Goal: Task Accomplishment & Management: Manage account settings

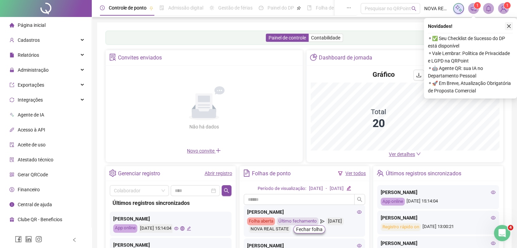
click at [512, 23] on button "button" at bounding box center [509, 26] width 8 height 8
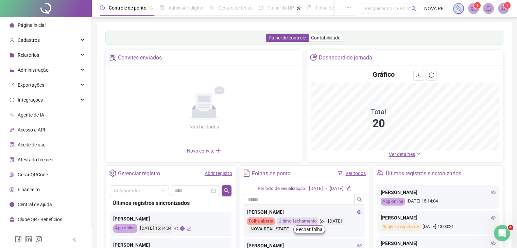
click at [501, 13] on img at bounding box center [504, 8] width 10 height 10
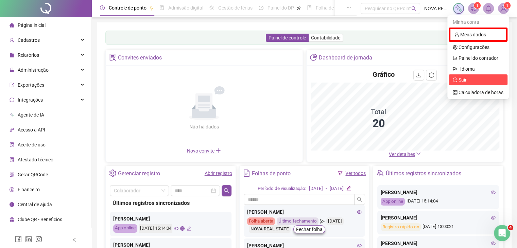
click at [463, 77] on span "Sair" at bounding box center [463, 79] width 8 height 5
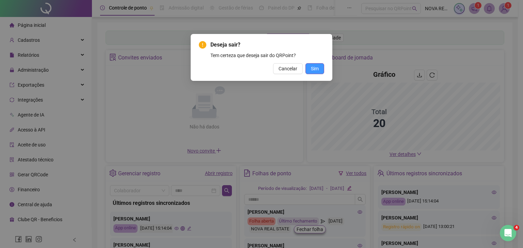
click at [320, 67] on button "Sim" at bounding box center [314, 68] width 19 height 11
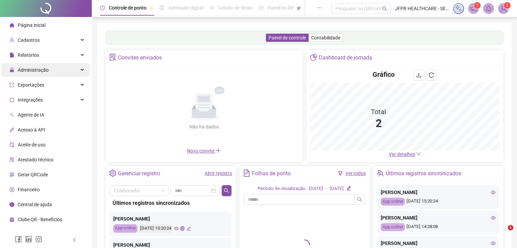
click at [58, 71] on div "Administração" at bounding box center [45, 70] width 89 height 14
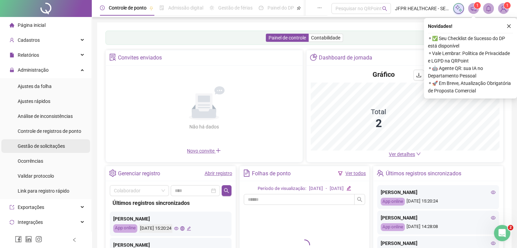
click at [40, 147] on span "Gestão de solicitações" at bounding box center [41, 146] width 47 height 5
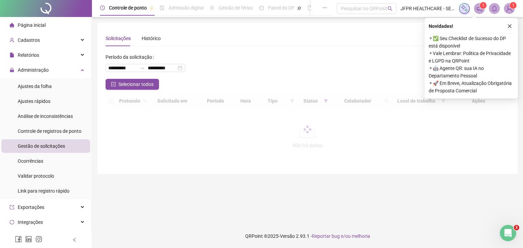
click at [508, 26] on icon "close" at bounding box center [509, 26] width 5 height 5
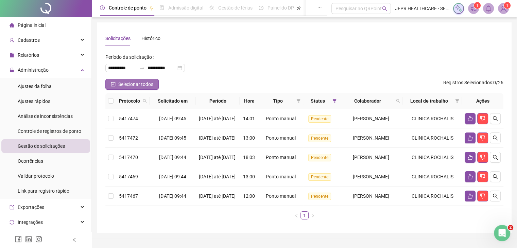
click at [143, 89] on button "Selecionar todos" at bounding box center [131, 84] width 53 height 11
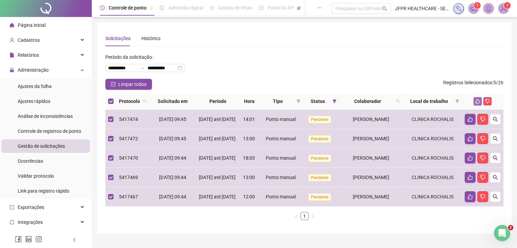
click at [480, 102] on icon "like" at bounding box center [478, 101] width 5 height 5
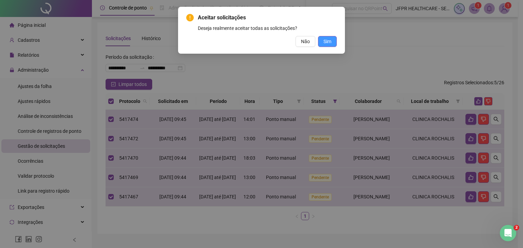
click at [326, 43] on span "Sim" at bounding box center [327, 41] width 8 height 7
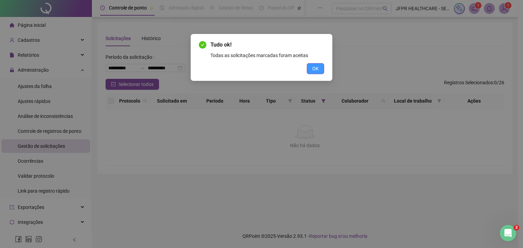
click at [314, 68] on span "OK" at bounding box center [315, 68] width 6 height 7
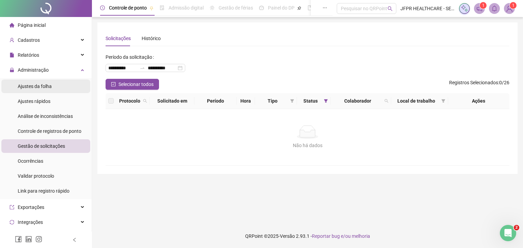
click at [38, 86] on span "Ajustes da folha" at bounding box center [35, 86] width 34 height 5
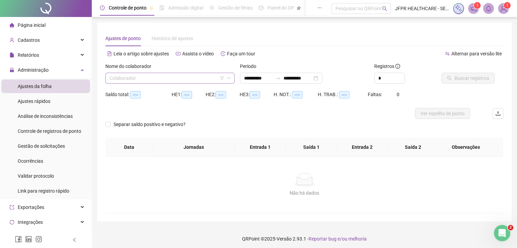
click at [139, 76] on input "search" at bounding box center [167, 78] width 115 height 10
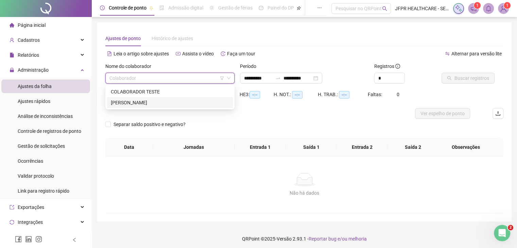
drag, startPoint x: 130, startPoint y: 105, endPoint x: 130, endPoint y: 111, distance: 6.2
click at [130, 105] on div "ISABELA DOS SANTOS OLIVEIRA" at bounding box center [170, 102] width 118 height 7
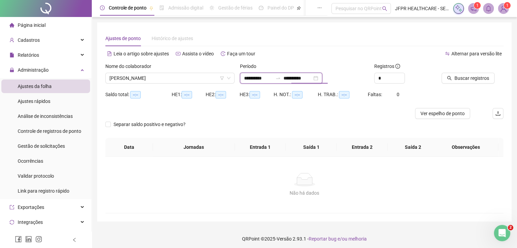
click at [310, 77] on input "**********" at bounding box center [298, 78] width 29 height 7
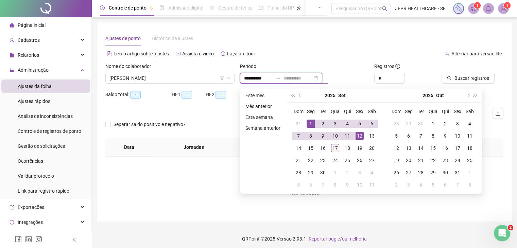
type input "**********"
click at [337, 149] on div "17" at bounding box center [335, 148] width 8 height 8
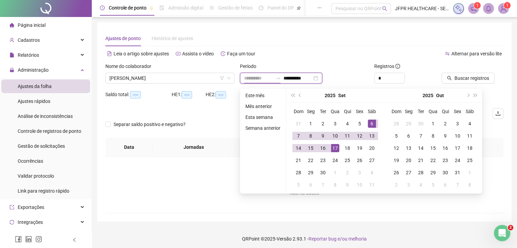
type input "**********"
click at [464, 78] on span "Buscar registros" at bounding box center [472, 78] width 35 height 7
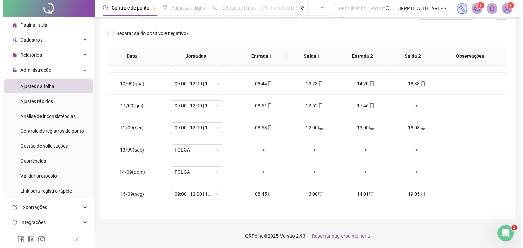
scroll to position [188, 0]
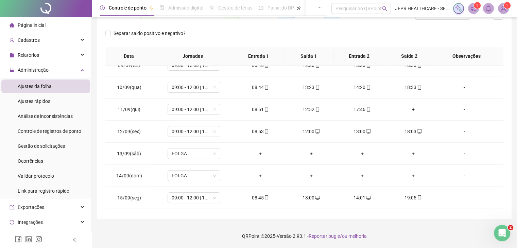
drag, startPoint x: 504, startPoint y: 9, endPoint x: 500, endPoint y: 20, distance: 12.1
click at [503, 9] on img at bounding box center [504, 8] width 10 height 10
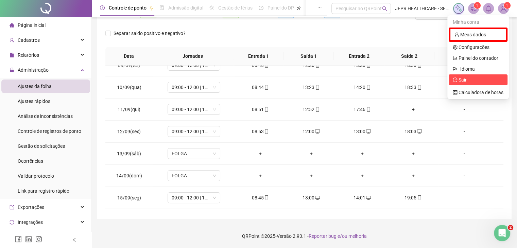
click at [474, 80] on span "Sair" at bounding box center [478, 79] width 51 height 7
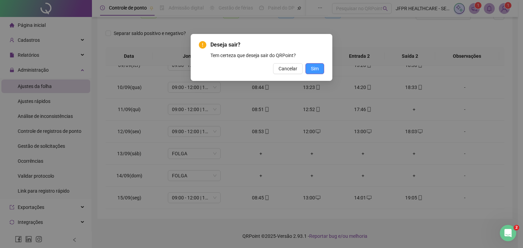
click at [309, 73] on button "Sim" at bounding box center [314, 68] width 19 height 11
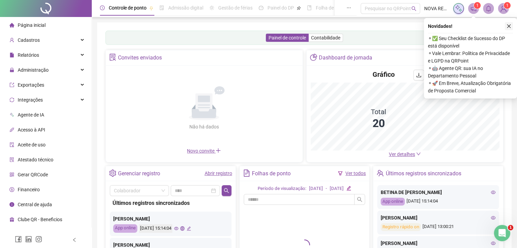
click at [508, 23] on button "button" at bounding box center [509, 26] width 8 height 8
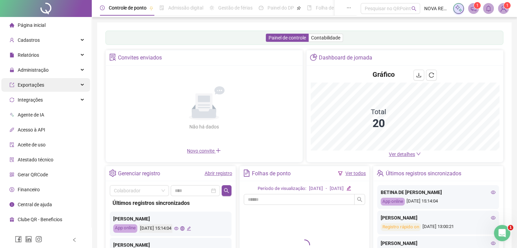
drag, startPoint x: 68, startPoint y: 72, endPoint x: 52, endPoint y: 85, distance: 21.0
click at [68, 72] on div "Administração" at bounding box center [45, 70] width 89 height 14
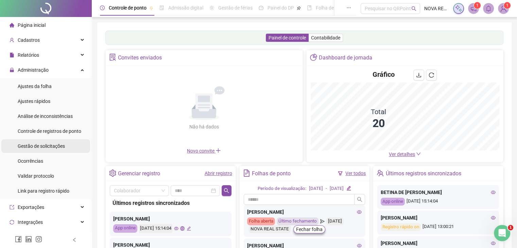
click at [51, 147] on span "Gestão de solicitações" at bounding box center [41, 146] width 47 height 5
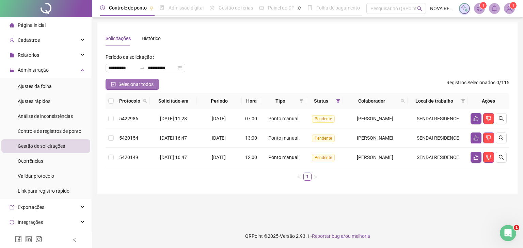
click at [133, 85] on span "Selecionar todos" at bounding box center [135, 84] width 35 height 7
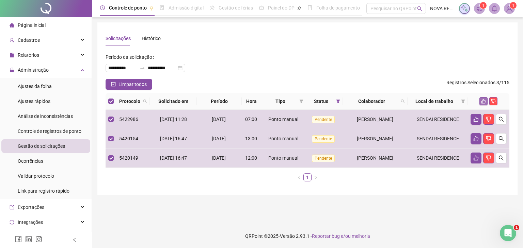
click at [485, 104] on button "button" at bounding box center [483, 101] width 8 height 8
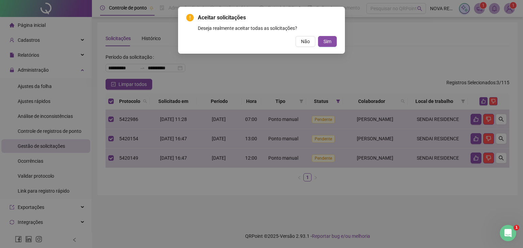
drag, startPoint x: 329, startPoint y: 44, endPoint x: 332, endPoint y: 60, distance: 16.6
click at [329, 44] on span "Sim" at bounding box center [327, 41] width 8 height 7
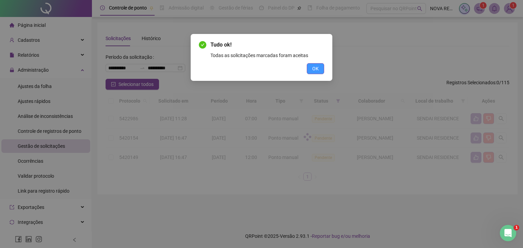
click at [319, 71] on button "OK" at bounding box center [315, 68] width 17 height 11
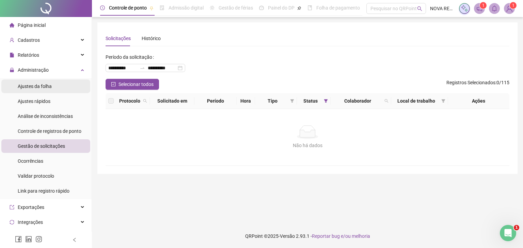
click at [41, 89] on span "Ajustes da folha" at bounding box center [35, 86] width 34 height 5
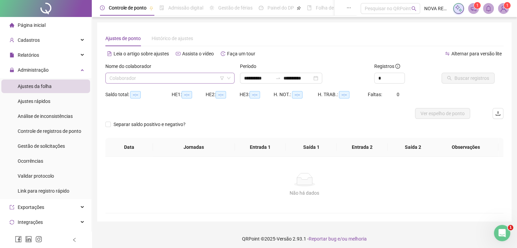
click at [159, 77] on input "search" at bounding box center [167, 78] width 115 height 10
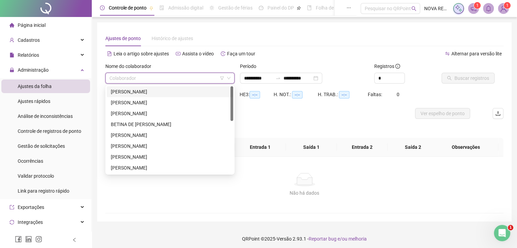
click at [155, 89] on div "[PERSON_NAME]" at bounding box center [170, 91] width 118 height 7
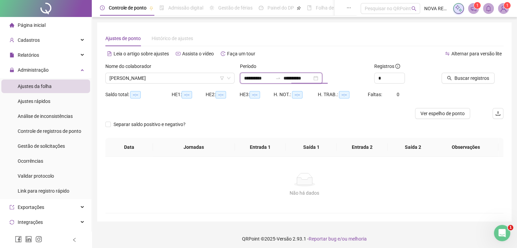
click at [312, 80] on input "**********" at bounding box center [298, 78] width 29 height 7
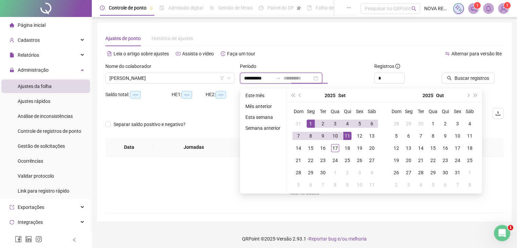
type input "**********"
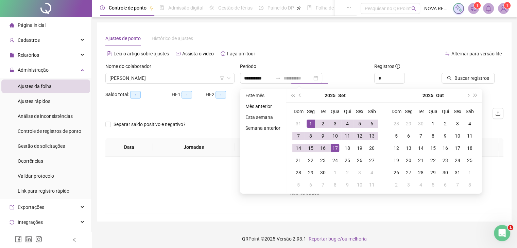
click at [335, 150] on div "17" at bounding box center [335, 148] width 8 height 8
type input "**********"
click at [402, 76] on icon "up" at bounding box center [401, 76] width 2 height 2
type input "*"
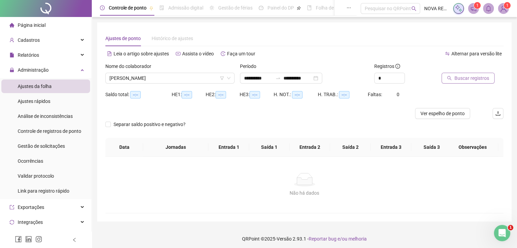
click at [453, 77] on button "Buscar registros" at bounding box center [468, 78] width 53 height 11
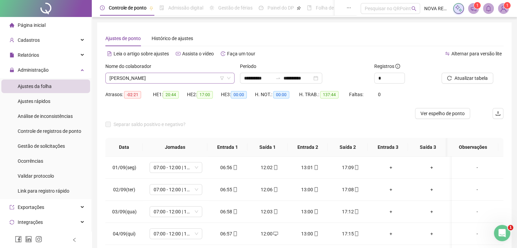
click at [160, 78] on span "[PERSON_NAME]" at bounding box center [170, 78] width 121 height 10
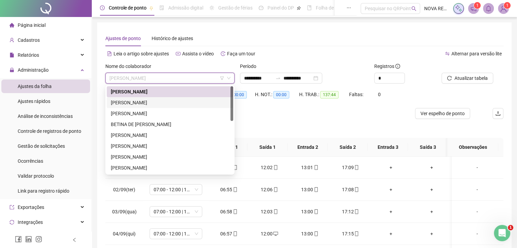
click at [175, 105] on div "[PERSON_NAME]" at bounding box center [170, 102] width 118 height 7
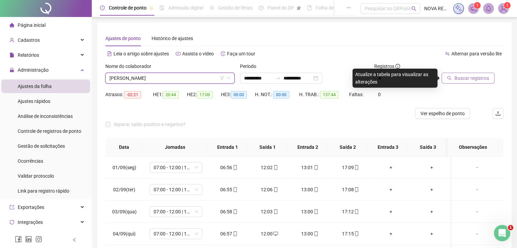
click at [453, 81] on button "Buscar registros" at bounding box center [468, 78] width 53 height 11
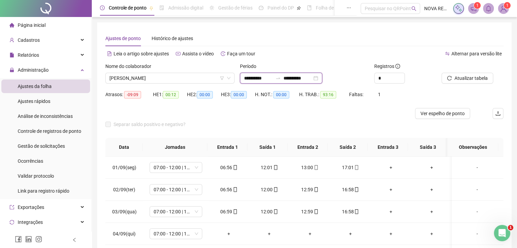
drag, startPoint x: 309, startPoint y: 77, endPoint x: 334, endPoint y: 111, distance: 42.3
click at [309, 77] on input "**********" at bounding box center [298, 78] width 29 height 7
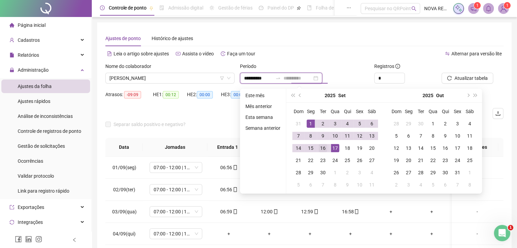
type input "**********"
click at [325, 147] on div "16" at bounding box center [323, 148] width 8 height 8
type input "**********"
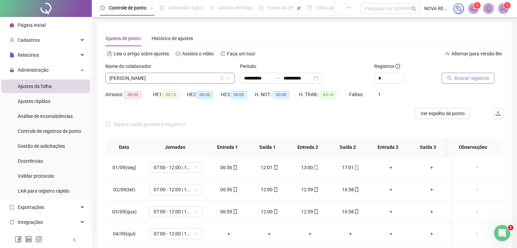
click at [161, 75] on span "[PERSON_NAME]" at bounding box center [170, 78] width 121 height 10
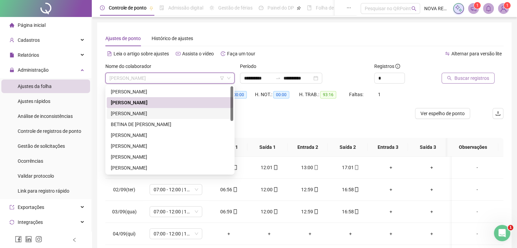
click at [157, 116] on div "[PERSON_NAME]" at bounding box center [170, 113] width 118 height 7
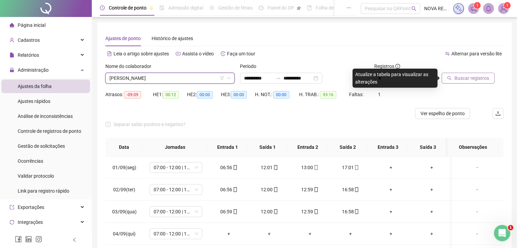
click at [465, 85] on div "Buscar registros" at bounding box center [472, 76] width 67 height 27
click at [462, 77] on span "Buscar registros" at bounding box center [472, 78] width 35 height 7
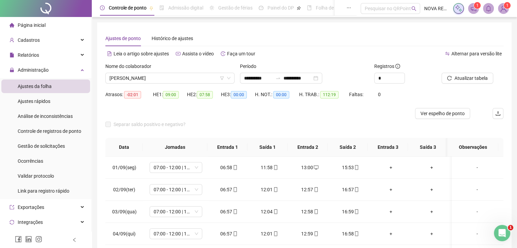
click at [118, 82] on span "[PERSON_NAME]" at bounding box center [170, 78] width 121 height 10
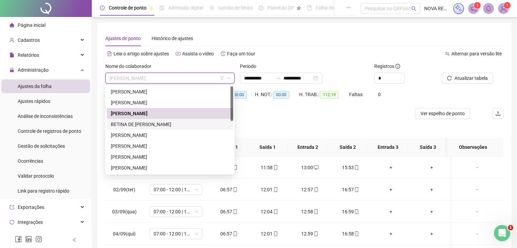
click at [136, 127] on div "BETINA DE [PERSON_NAME]" at bounding box center [170, 124] width 118 height 7
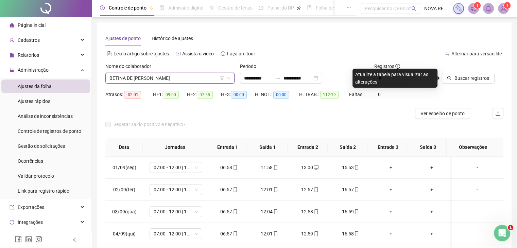
click at [152, 83] on span "BETINA DE [PERSON_NAME]" at bounding box center [170, 78] width 121 height 10
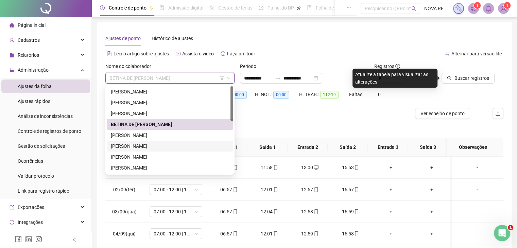
click at [146, 141] on div "[PERSON_NAME]" at bounding box center [170, 146] width 127 height 11
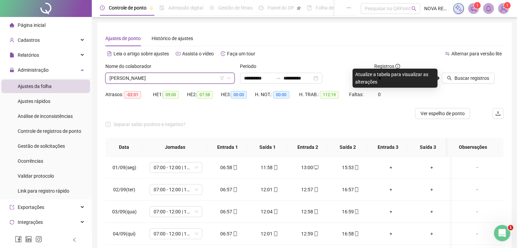
drag, startPoint x: 166, startPoint y: 68, endPoint x: 160, endPoint y: 79, distance: 12.3
click at [166, 68] on div "Nome do colaborador" at bounding box center [169, 68] width 129 height 10
click at [160, 79] on span "[PERSON_NAME]" at bounding box center [170, 78] width 121 height 10
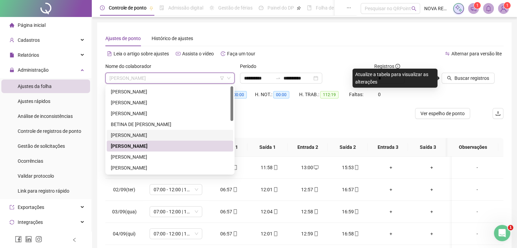
click at [157, 135] on div "[PERSON_NAME]" at bounding box center [170, 135] width 118 height 7
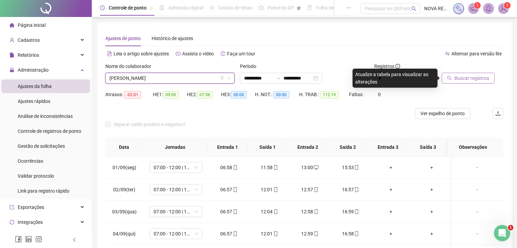
click at [455, 77] on span "Buscar registros" at bounding box center [472, 78] width 35 height 7
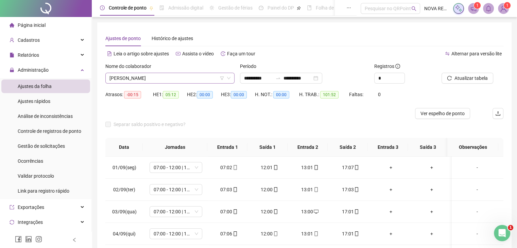
drag, startPoint x: 142, startPoint y: 77, endPoint x: 143, endPoint y: 81, distance: 3.8
click at [142, 77] on span "[PERSON_NAME]" at bounding box center [170, 78] width 121 height 10
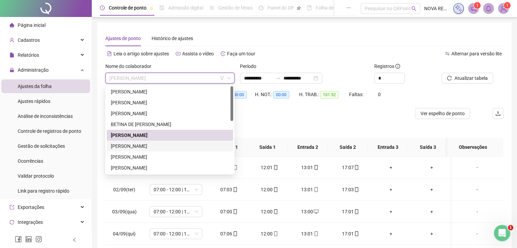
click at [154, 143] on div "[PERSON_NAME]" at bounding box center [170, 146] width 118 height 7
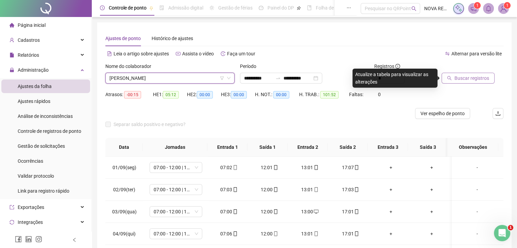
click at [456, 78] on span "Buscar registros" at bounding box center [472, 78] width 35 height 7
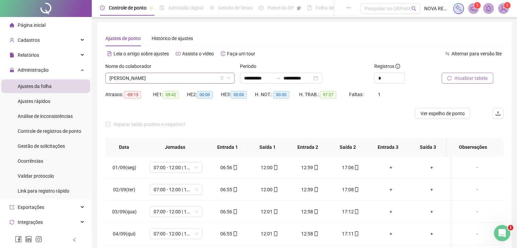
click at [164, 82] on span "[PERSON_NAME]" at bounding box center [170, 78] width 121 height 10
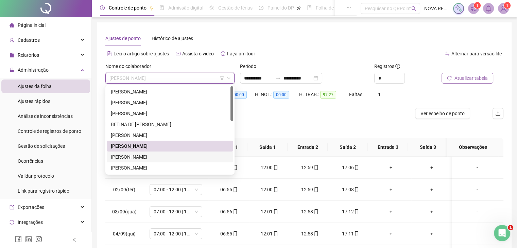
click at [148, 160] on div "[PERSON_NAME]" at bounding box center [170, 156] width 118 height 7
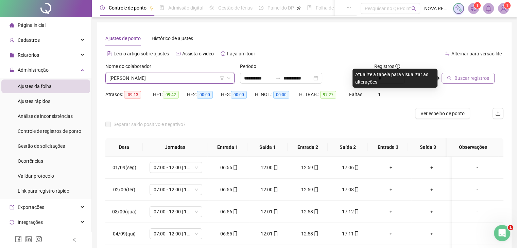
click at [456, 83] on button "Buscar registros" at bounding box center [468, 78] width 53 height 11
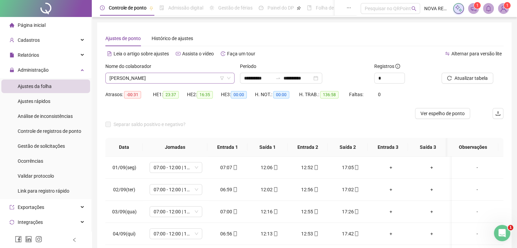
click at [195, 76] on span "[PERSON_NAME]" at bounding box center [170, 78] width 121 height 10
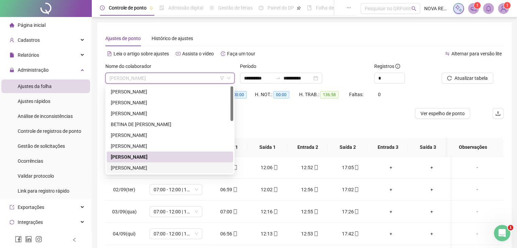
click at [174, 166] on div "[PERSON_NAME]" at bounding box center [170, 167] width 118 height 7
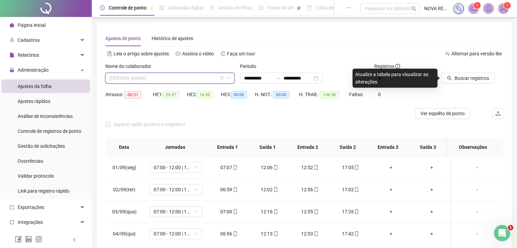
click at [193, 77] on span "[PERSON_NAME]" at bounding box center [170, 78] width 121 height 10
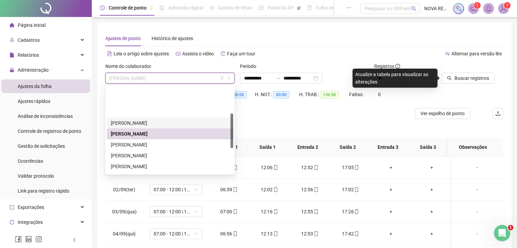
scroll to position [68, 0]
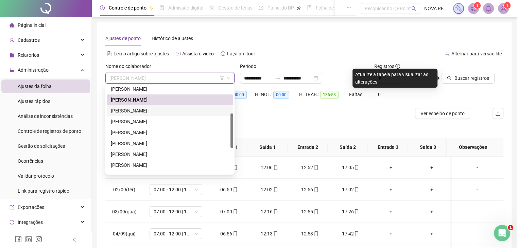
click at [181, 107] on div "[PERSON_NAME]" at bounding box center [170, 110] width 118 height 7
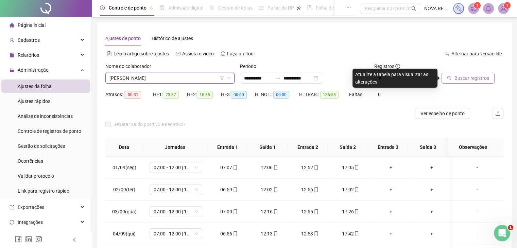
click at [475, 79] on span "Buscar registros" at bounding box center [472, 78] width 35 height 7
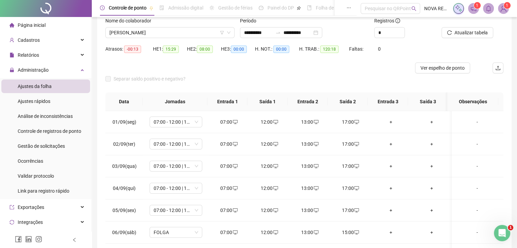
scroll to position [34, 0]
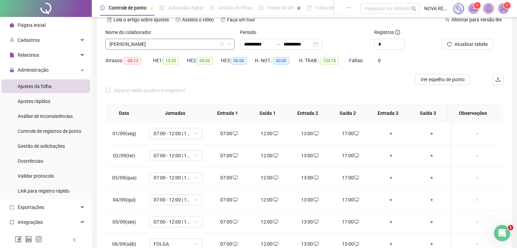
click at [176, 48] on span "[PERSON_NAME]" at bounding box center [170, 44] width 121 height 10
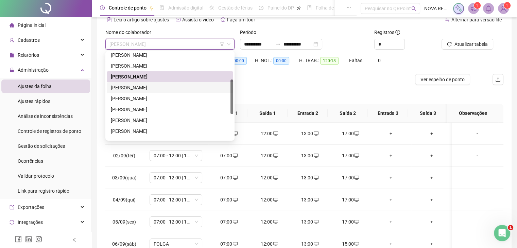
click at [184, 89] on div "[PERSON_NAME]" at bounding box center [170, 87] width 118 height 7
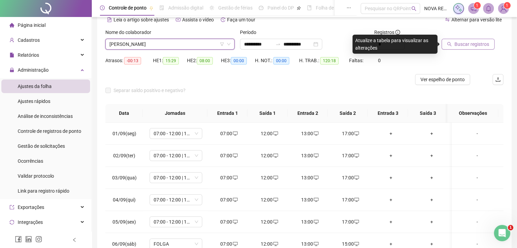
click at [448, 39] on button "Buscar registros" at bounding box center [468, 44] width 53 height 11
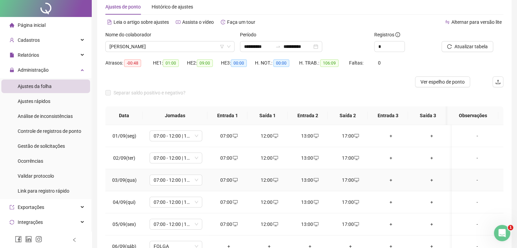
scroll to position [0, 0]
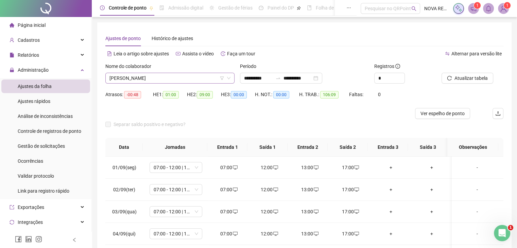
click at [210, 78] on span "[PERSON_NAME]" at bounding box center [170, 78] width 121 height 10
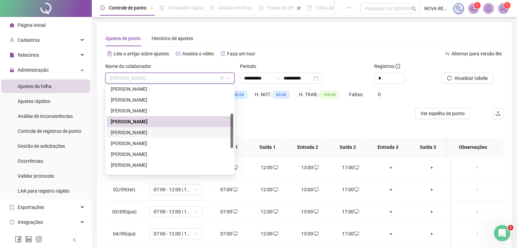
click at [165, 132] on div "[PERSON_NAME]" at bounding box center [170, 132] width 118 height 7
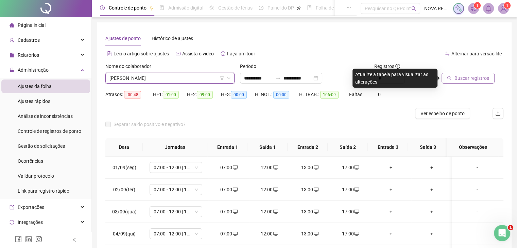
click at [465, 77] on span "Buscar registros" at bounding box center [472, 78] width 35 height 7
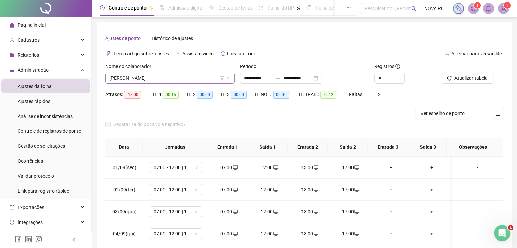
click at [178, 77] on span "[PERSON_NAME]" at bounding box center [170, 78] width 121 height 10
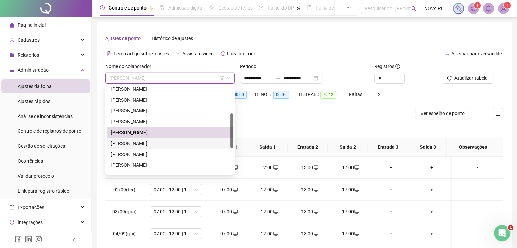
click at [151, 146] on div "[PERSON_NAME]" at bounding box center [170, 143] width 118 height 7
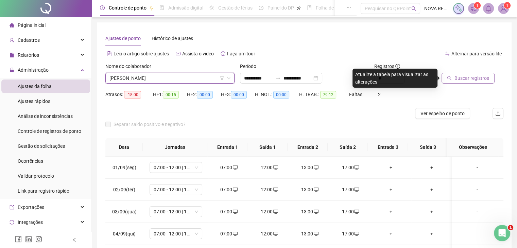
click at [474, 78] on span "Buscar registros" at bounding box center [472, 78] width 35 height 7
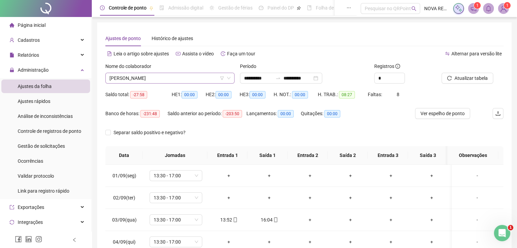
click at [135, 80] on span "[PERSON_NAME]" at bounding box center [170, 78] width 121 height 10
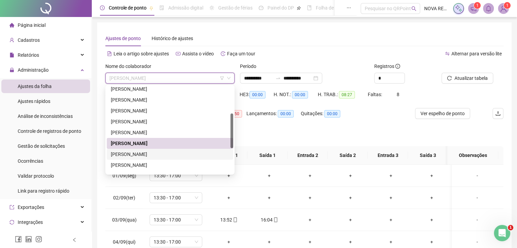
click at [134, 154] on div "[PERSON_NAME]" at bounding box center [170, 154] width 118 height 7
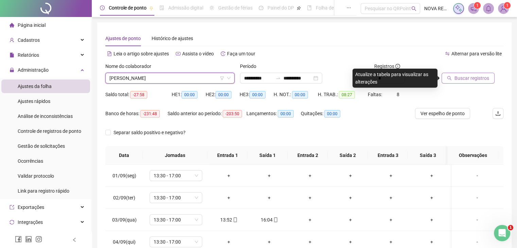
click at [458, 77] on span "Buscar registros" at bounding box center [472, 78] width 35 height 7
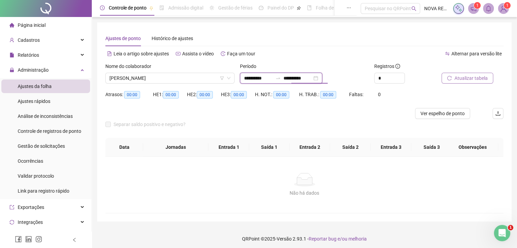
click at [312, 81] on input "**********" at bounding box center [298, 78] width 29 height 7
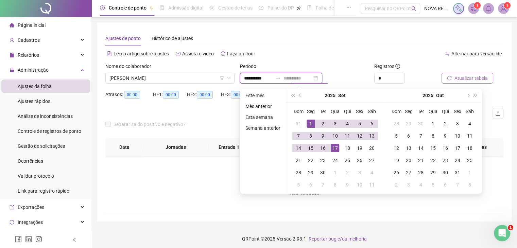
type input "**********"
click at [335, 151] on div "17" at bounding box center [335, 148] width 8 height 8
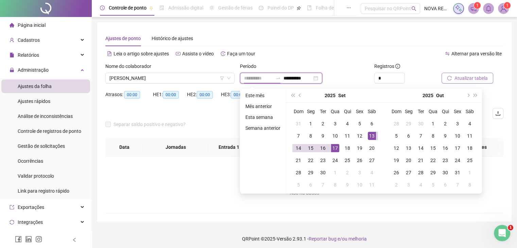
type input "**********"
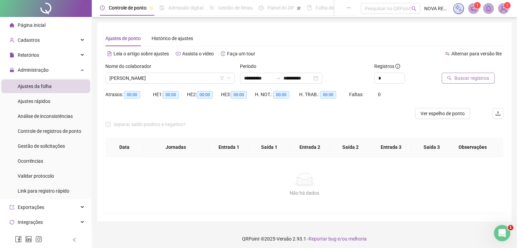
click at [453, 71] on div at bounding box center [464, 68] width 45 height 10
click at [454, 74] on button "Buscar registros" at bounding box center [468, 78] width 53 height 11
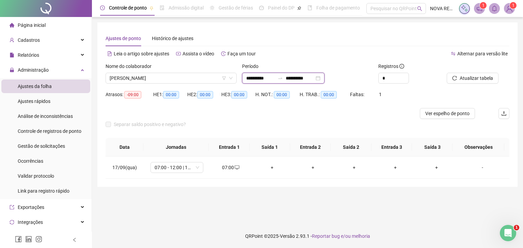
click at [301, 77] on input "**********" at bounding box center [299, 78] width 29 height 7
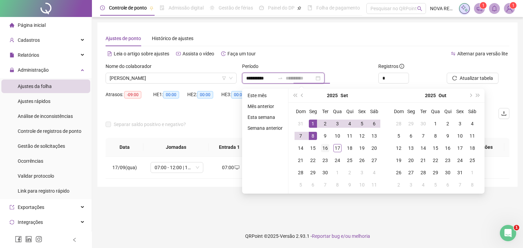
type input "**********"
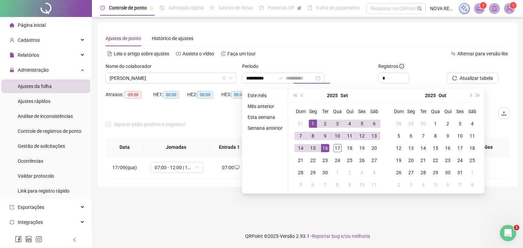
click at [327, 150] on div "16" at bounding box center [325, 148] width 8 height 8
type input "**********"
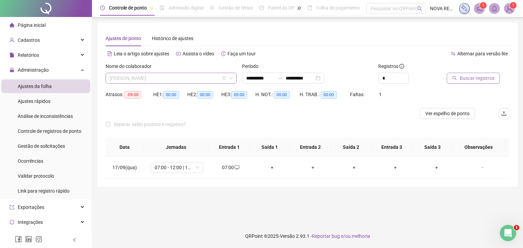
click at [121, 78] on span "[PERSON_NAME]" at bounding box center [171, 78] width 123 height 10
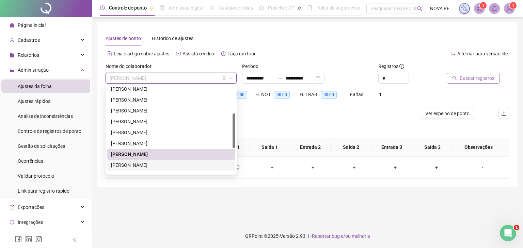
click at [132, 163] on div "[PERSON_NAME]" at bounding box center [171, 165] width 120 height 7
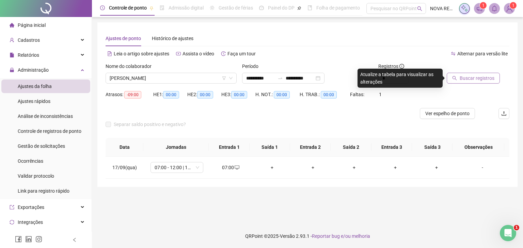
click at [454, 75] on button "Buscar registros" at bounding box center [472, 78] width 53 height 11
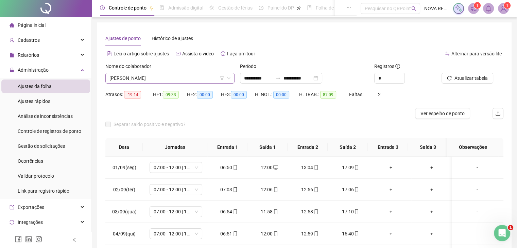
drag, startPoint x: 153, startPoint y: 69, endPoint x: 150, endPoint y: 77, distance: 8.4
click at [153, 68] on label "Nome do colaborador" at bounding box center [130, 66] width 50 height 7
click at [146, 82] on span "[PERSON_NAME]" at bounding box center [170, 78] width 121 height 10
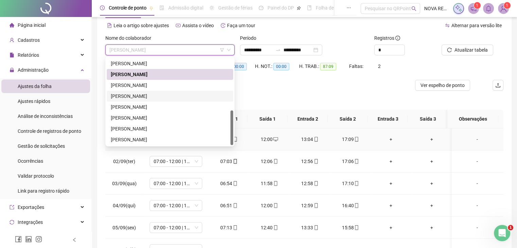
scroll to position [34, 0]
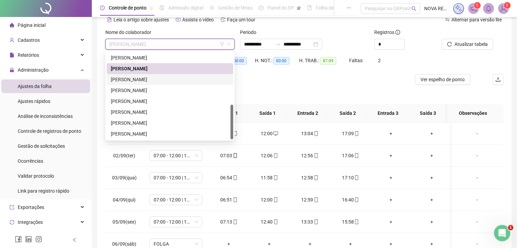
drag, startPoint x: 157, startPoint y: 75, endPoint x: 276, endPoint y: 76, distance: 119.1
click at [158, 75] on div "[PERSON_NAME]" at bounding box center [170, 79] width 127 height 11
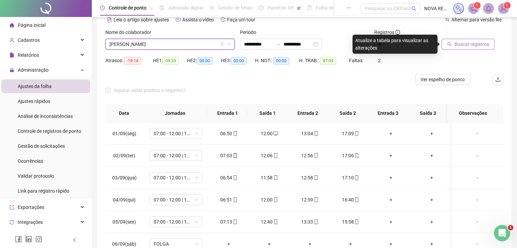
click at [464, 48] on button "Buscar registros" at bounding box center [468, 44] width 53 height 11
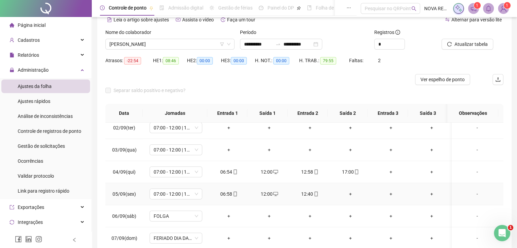
scroll to position [68, 0]
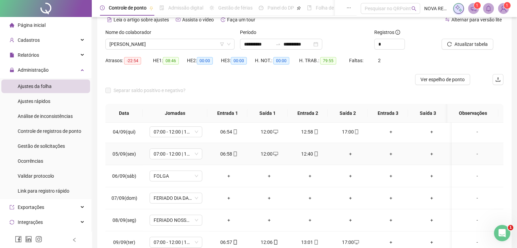
click at [315, 154] on icon "mobile" at bounding box center [316, 154] width 5 height 5
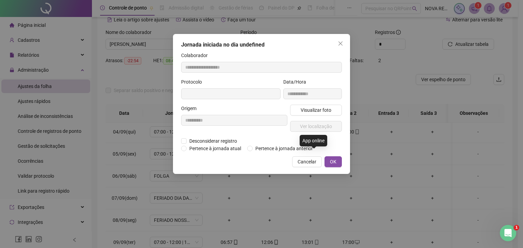
type input "**********"
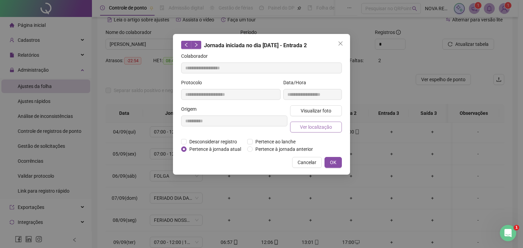
click at [319, 126] on span "Ver localização" at bounding box center [316, 126] width 32 height 7
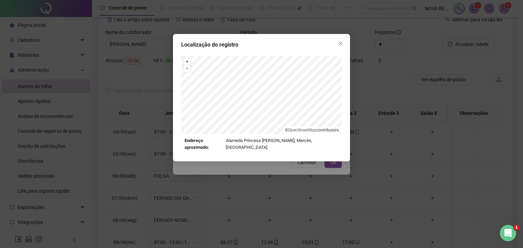
click at [276, 158] on div "Localização do registro + – ⇧ › © OpenStreetMap contributors. Endereço aproxima…" at bounding box center [261, 124] width 523 height 248
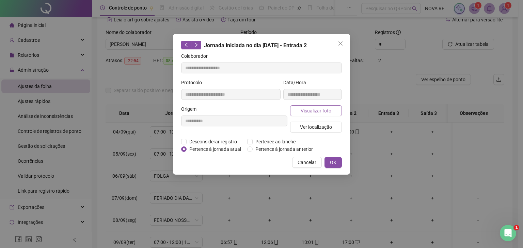
click at [336, 110] on button "Visualizar foto" at bounding box center [316, 110] width 52 height 11
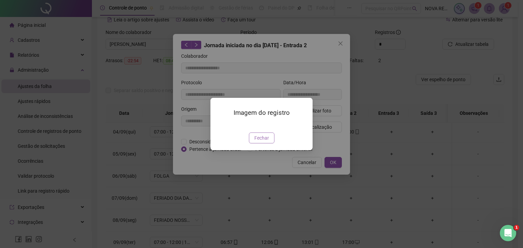
click at [260, 142] on span "Fechar" at bounding box center [261, 137] width 15 height 7
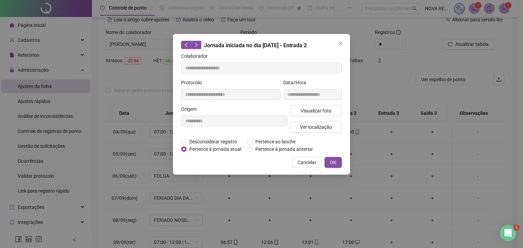
click at [302, 162] on span "Cancelar" at bounding box center [306, 162] width 19 height 7
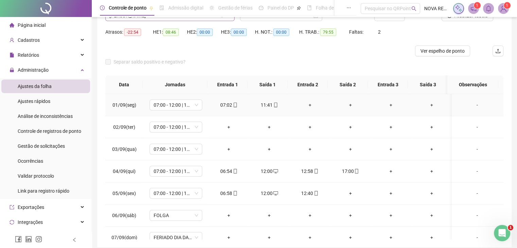
scroll to position [0, 0]
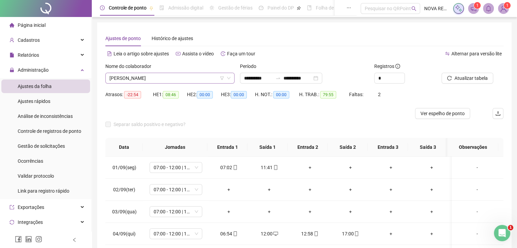
click at [165, 79] on span "[PERSON_NAME]" at bounding box center [170, 78] width 121 height 10
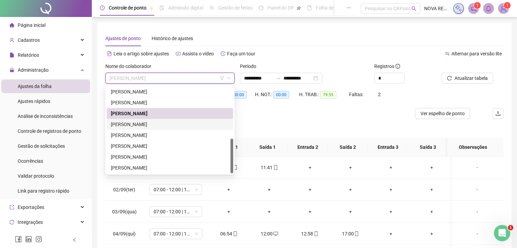
click at [140, 127] on div "[PERSON_NAME]" at bounding box center [170, 124] width 118 height 7
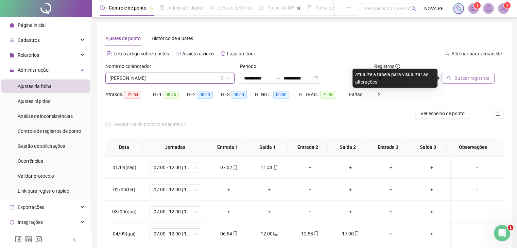
click at [466, 79] on span "Buscar registros" at bounding box center [472, 78] width 35 height 7
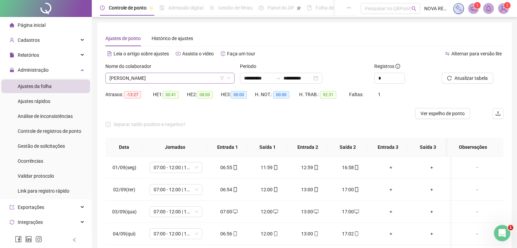
click at [181, 80] on span "[PERSON_NAME]" at bounding box center [170, 78] width 121 height 10
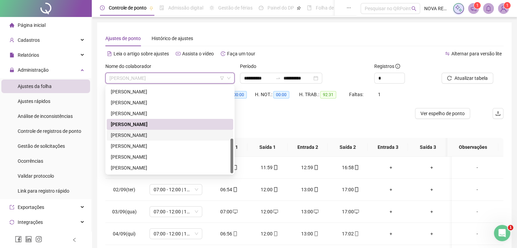
click at [146, 135] on div "[PERSON_NAME]" at bounding box center [170, 135] width 118 height 7
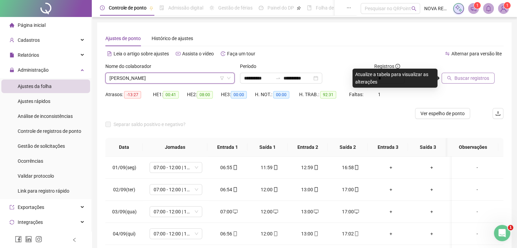
click at [474, 80] on span "Buscar registros" at bounding box center [472, 78] width 35 height 7
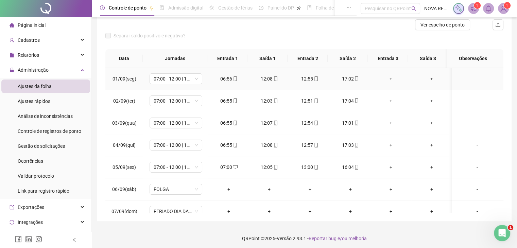
scroll to position [91, 0]
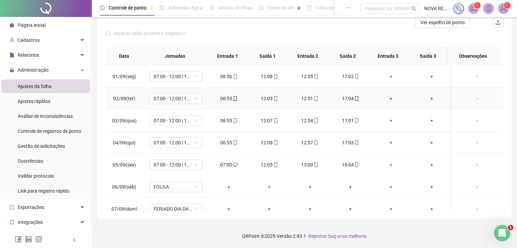
click at [354, 99] on icon "mobile" at bounding box center [356, 98] width 5 height 5
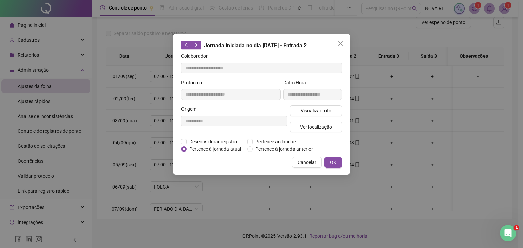
type input "**********"
click at [325, 109] on span "Visualizar foto" at bounding box center [315, 110] width 31 height 7
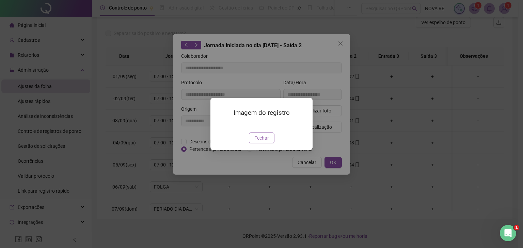
click at [261, 142] on span "Fechar" at bounding box center [261, 137] width 15 height 7
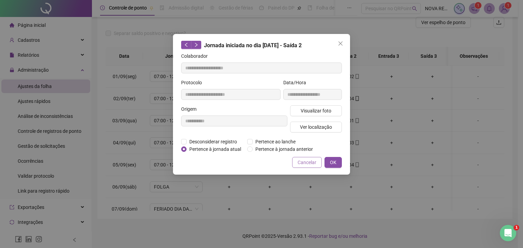
click at [302, 163] on span "Cancelar" at bounding box center [306, 162] width 19 height 7
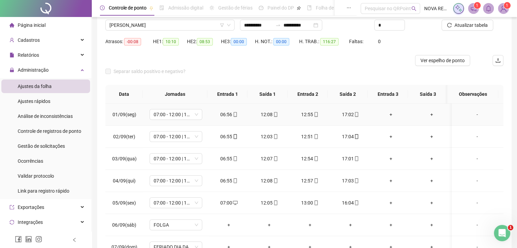
scroll to position [0, 0]
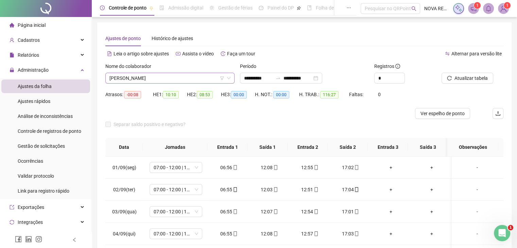
click at [155, 82] on span "[PERSON_NAME]" at bounding box center [170, 78] width 121 height 10
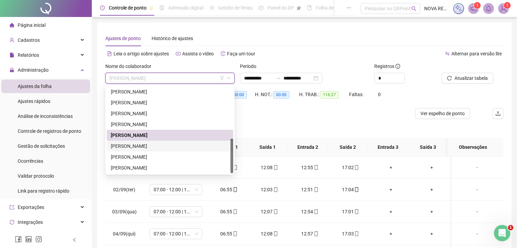
click at [164, 149] on div "[PERSON_NAME]" at bounding box center [170, 146] width 118 height 7
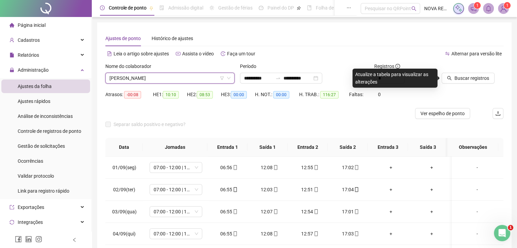
click at [483, 72] on div at bounding box center [464, 68] width 45 height 10
drag, startPoint x: 480, startPoint y: 75, endPoint x: 468, endPoint y: 78, distance: 12.5
click at [480, 75] on span "Buscar registros" at bounding box center [472, 78] width 35 height 7
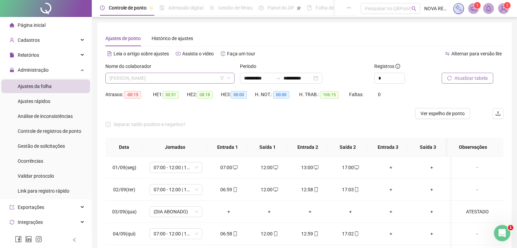
click at [158, 79] on span "[PERSON_NAME]" at bounding box center [170, 78] width 121 height 10
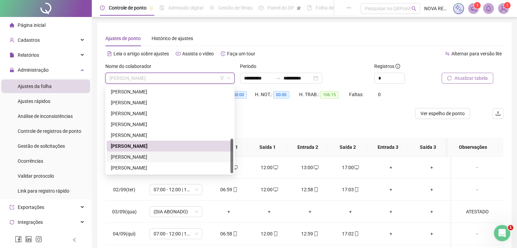
click at [186, 155] on div "[PERSON_NAME]" at bounding box center [170, 156] width 118 height 7
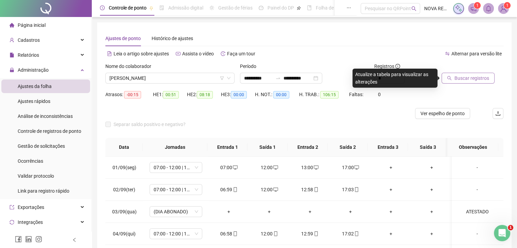
click at [477, 76] on span "Buscar registros" at bounding box center [472, 78] width 35 height 7
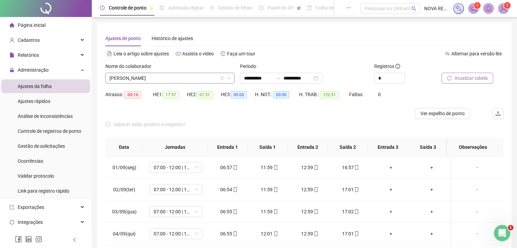
click at [158, 79] on span "[PERSON_NAME]" at bounding box center [170, 78] width 121 height 10
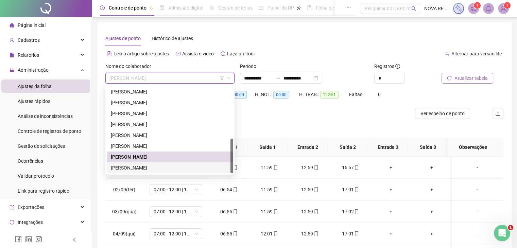
click at [144, 166] on div "[PERSON_NAME]" at bounding box center [170, 167] width 118 height 7
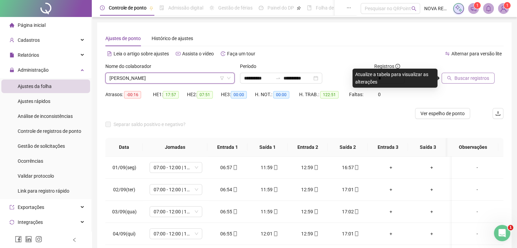
click at [468, 77] on span "Buscar registros" at bounding box center [472, 78] width 35 height 7
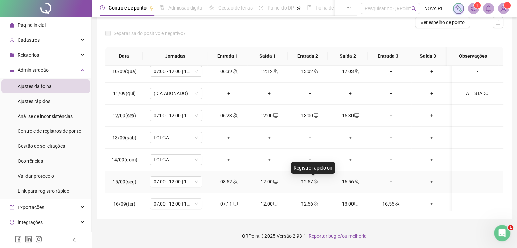
scroll to position [207, 0]
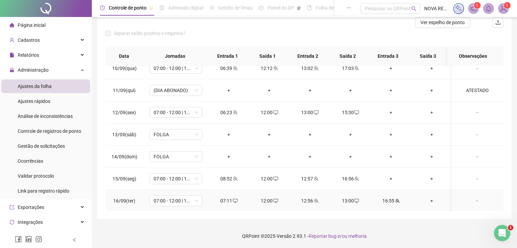
click at [346, 200] on div "13:00" at bounding box center [351, 200] width 30 height 7
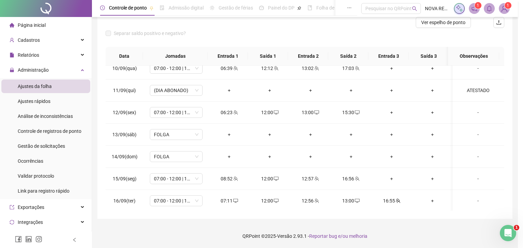
type input "**********"
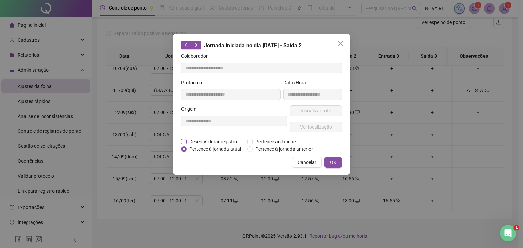
click at [220, 142] on span "Desconsiderar registro" at bounding box center [212, 141] width 53 height 7
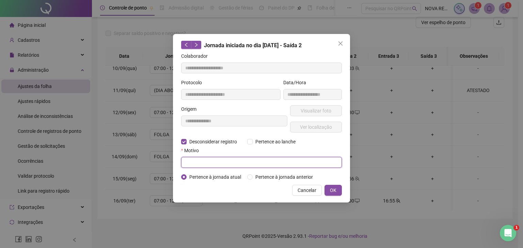
click at [226, 165] on input "text" at bounding box center [261, 162] width 161 height 11
type input "****"
click at [329, 188] on button "OK" at bounding box center [332, 190] width 17 height 11
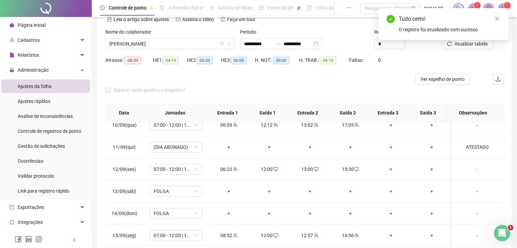
scroll to position [23, 0]
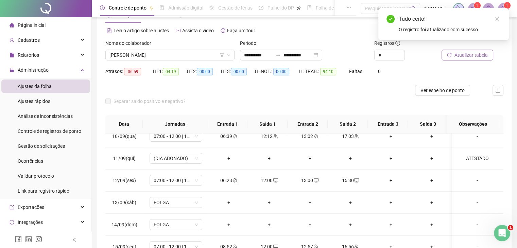
click at [461, 54] on span "Atualizar tabela" at bounding box center [471, 54] width 33 height 7
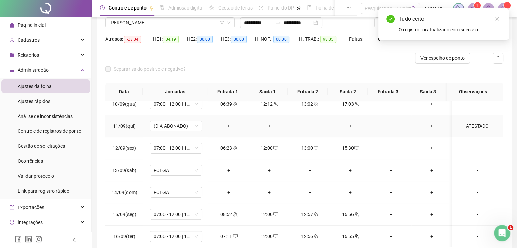
scroll to position [91, 0]
